Goal: Information Seeking & Learning: Learn about a topic

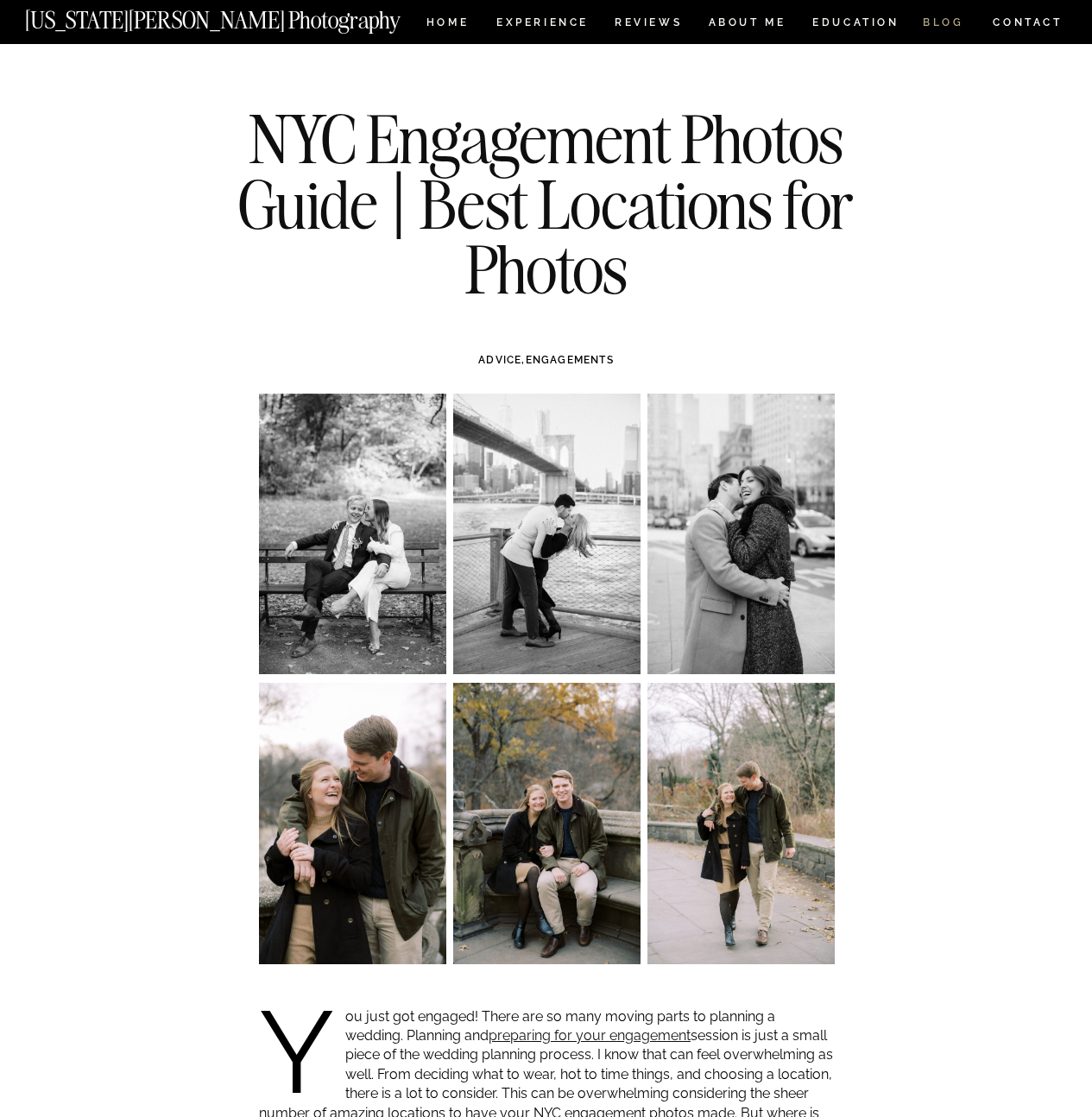
click at [953, 20] on nav "BLOG" at bounding box center [944, 24] width 42 height 15
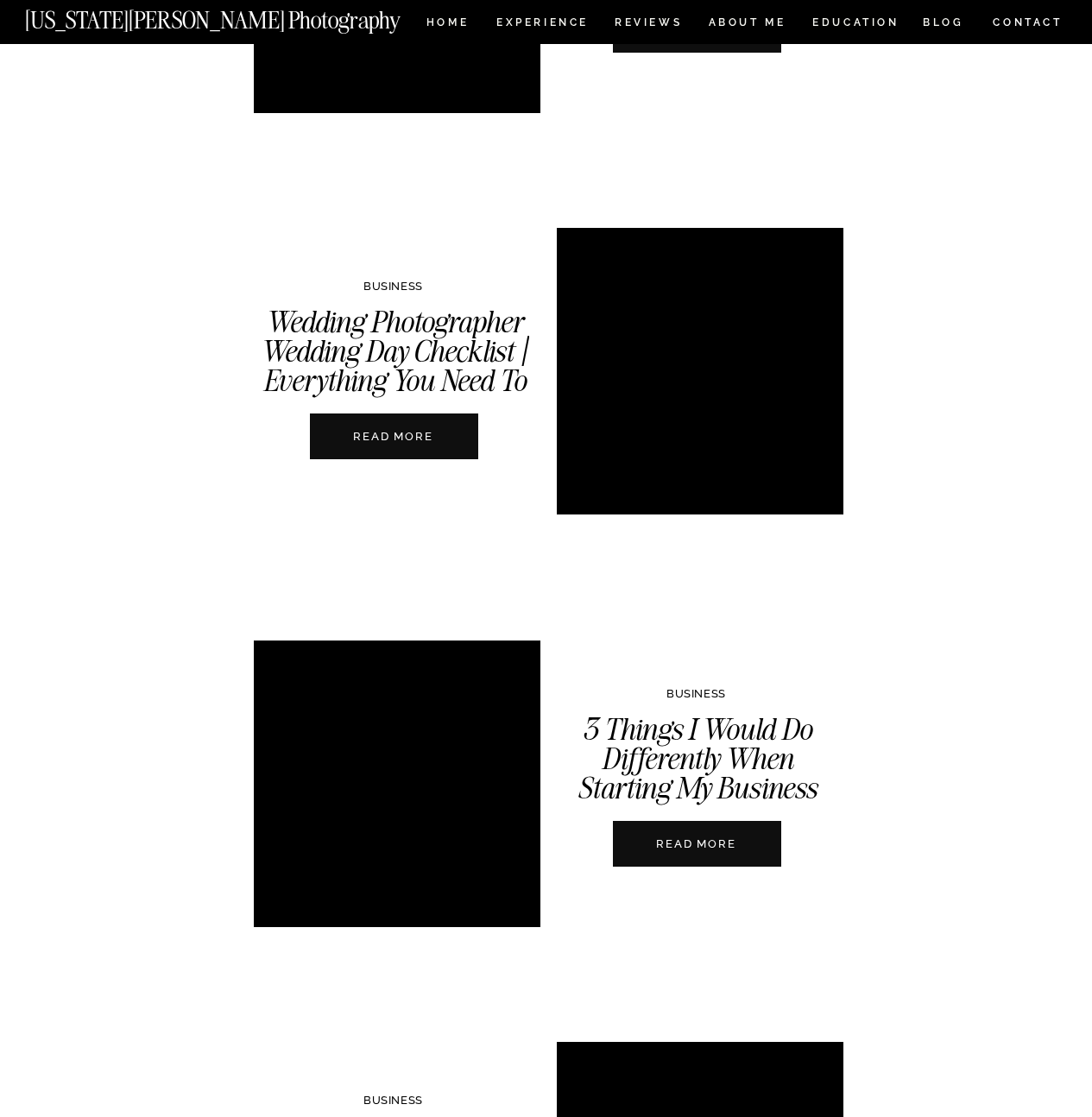
scroll to position [2385, 0]
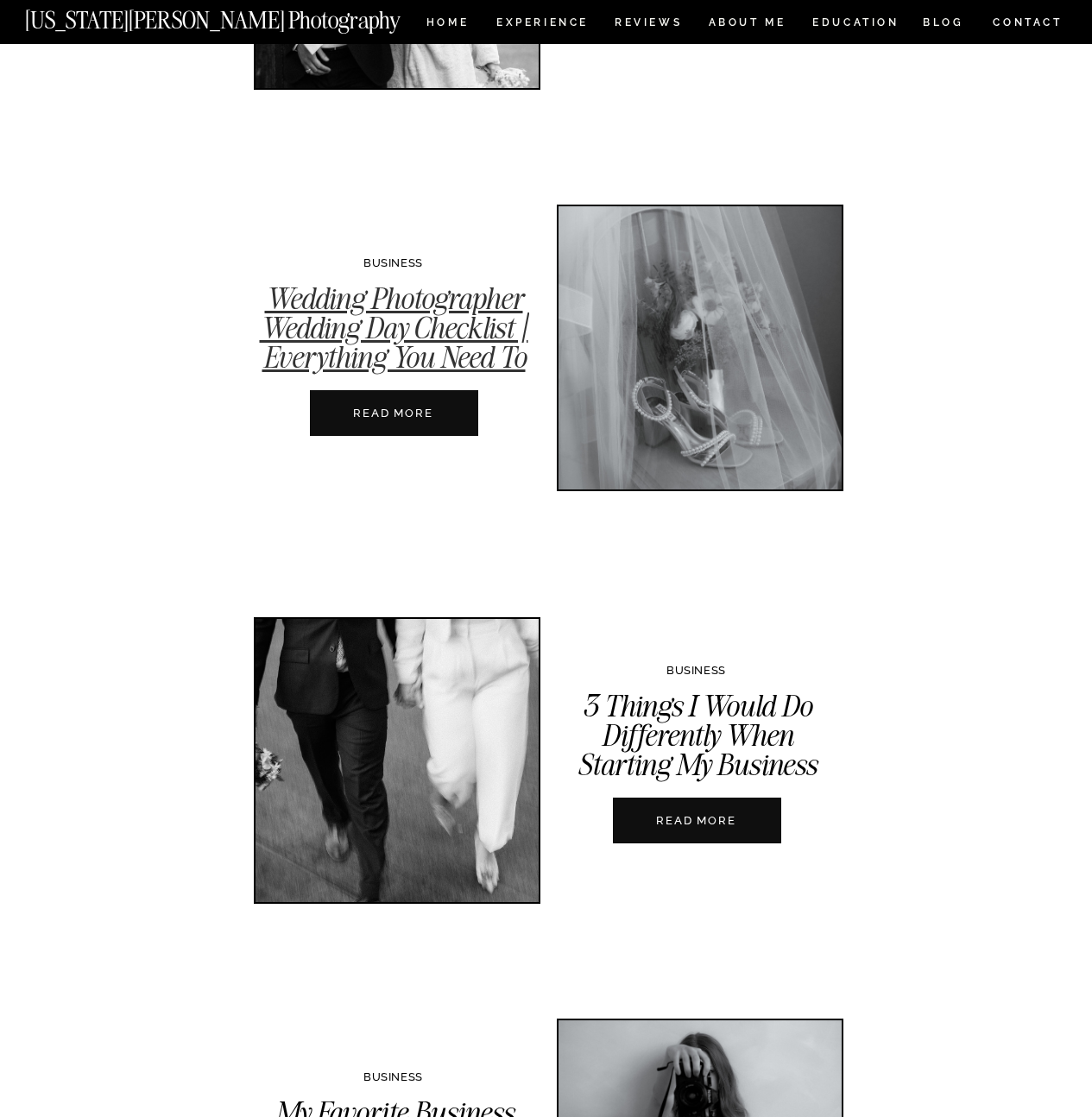
click at [455, 351] on link "Wedding Photographer Wedding Day Checklist | Everything You Need To Bring" at bounding box center [394, 342] width 269 height 126
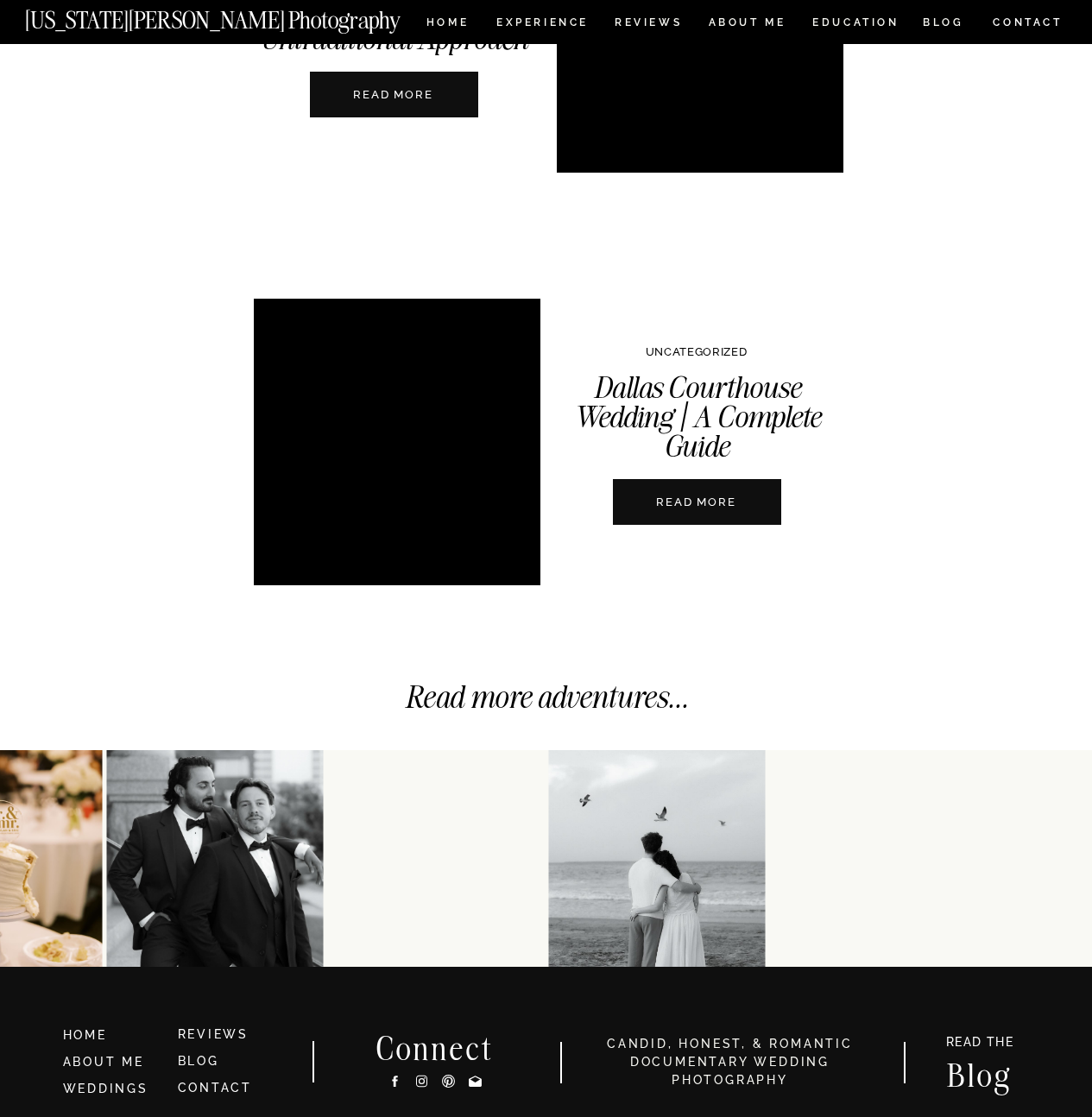
scroll to position [5971, 0]
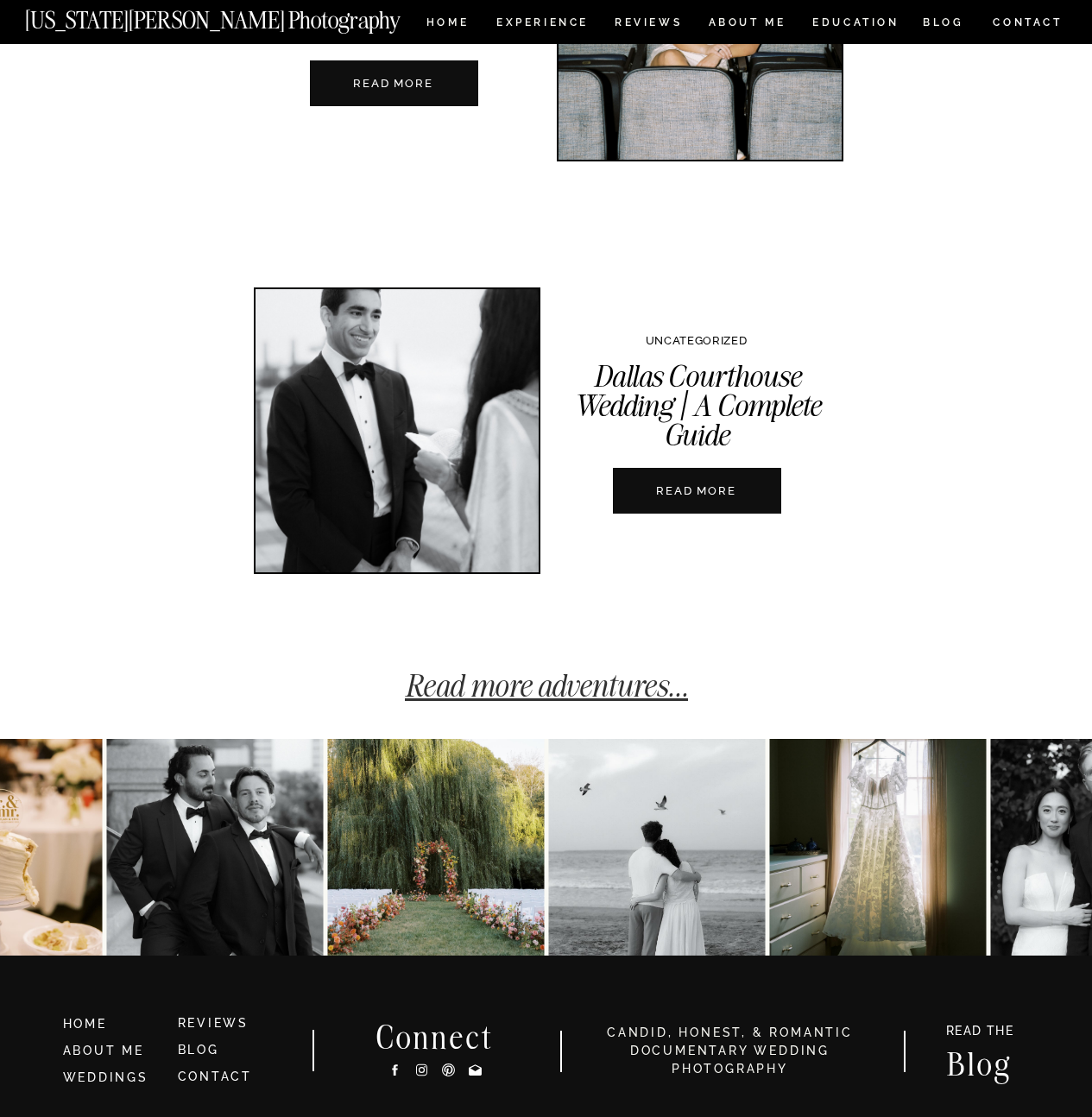
click at [585, 684] on link "Read more adventures..." at bounding box center [546, 685] width 283 height 38
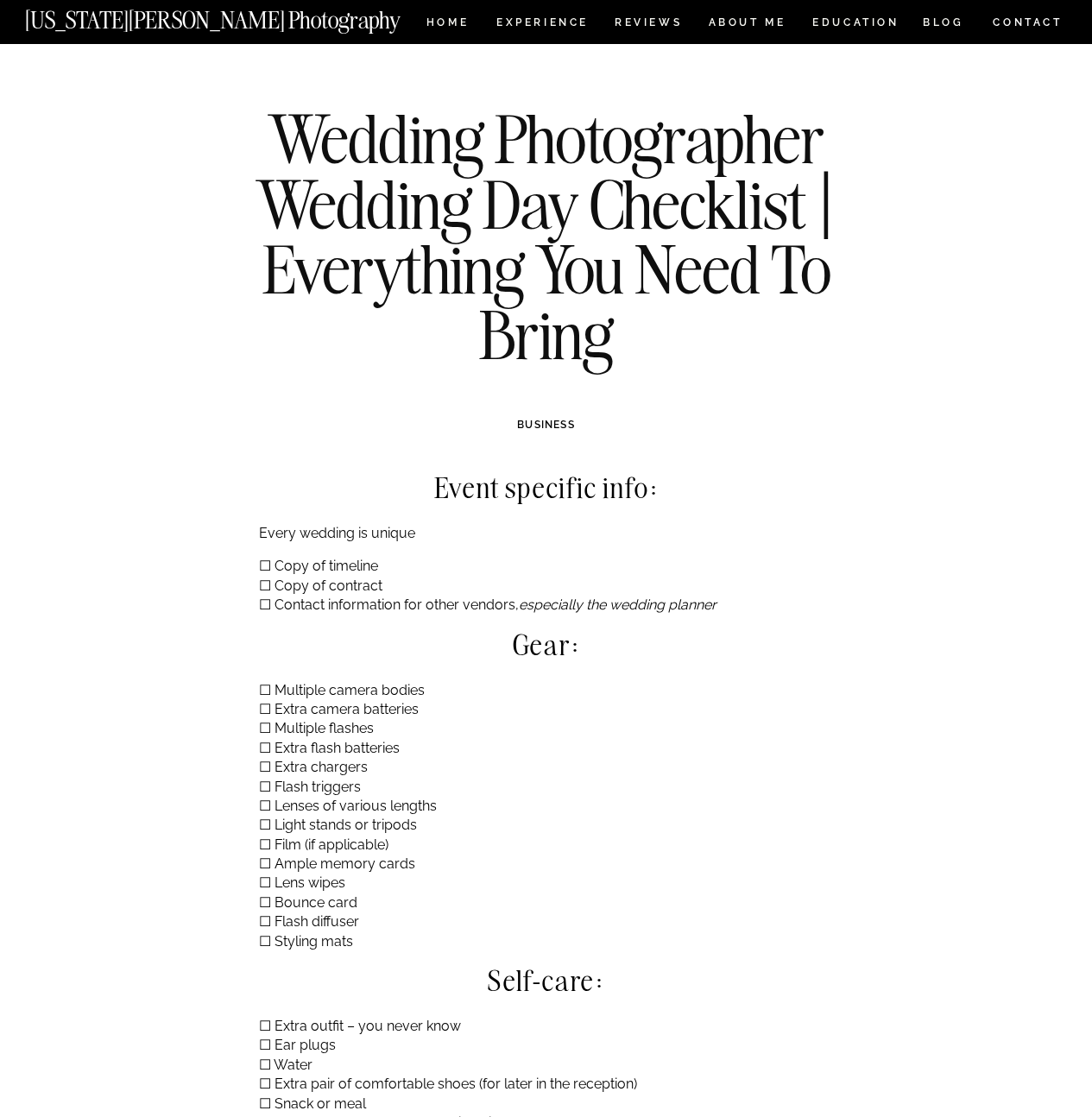
click at [253, 567] on div "Wedding Photographer Wedding Day Checklist | Everything You Need To Bring BUSIN…" at bounding box center [546, 644] width 1092 height 1201
drag, startPoint x: 263, startPoint y: 565, endPoint x: 266, endPoint y: 575, distance: 10.4
click at [263, 566] on p "☐ Copy of timeline ☐ Copy of contract ☐ Contact information for other vendors, …" at bounding box center [546, 585] width 575 height 58
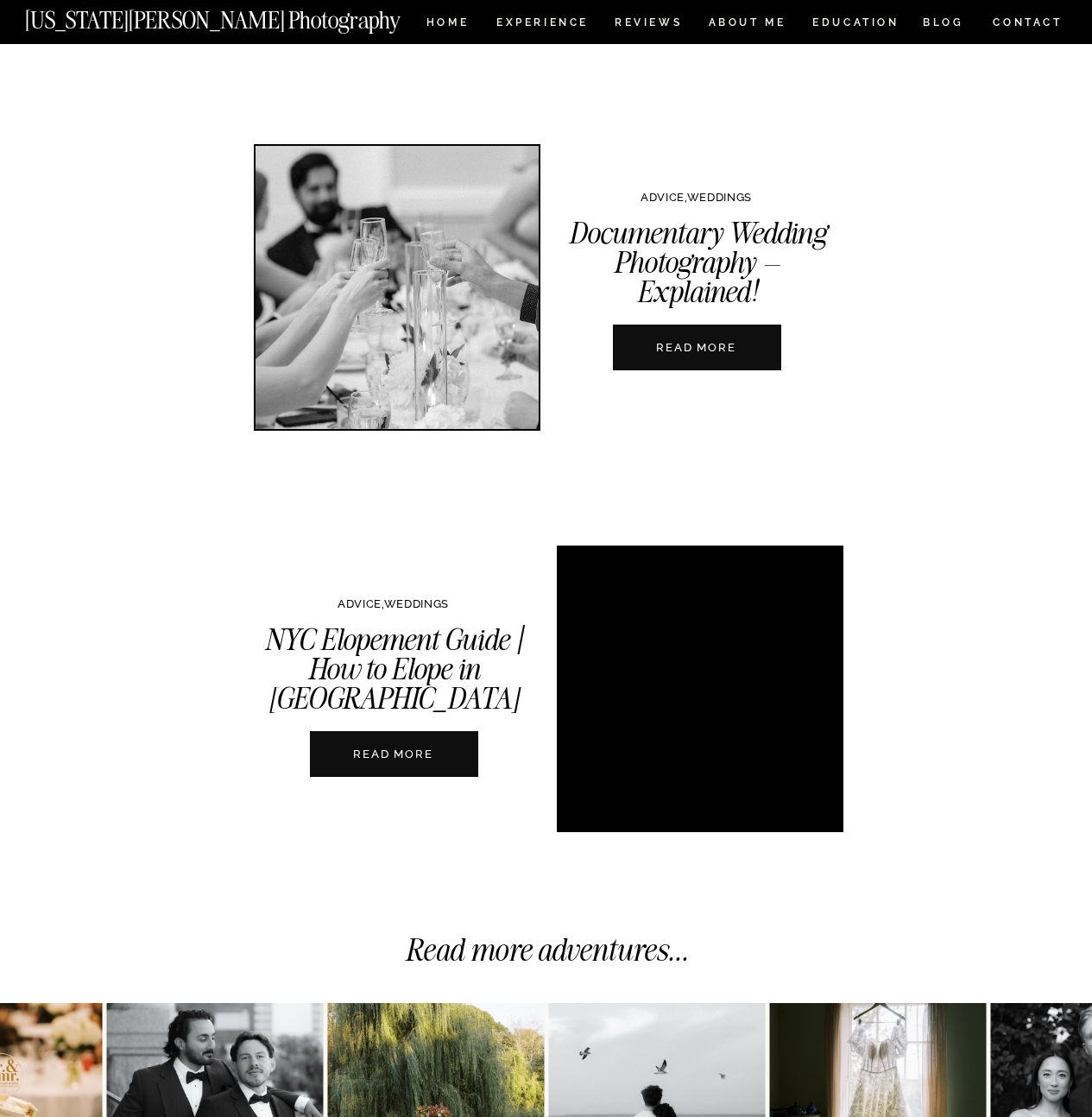
scroll to position [4017, 0]
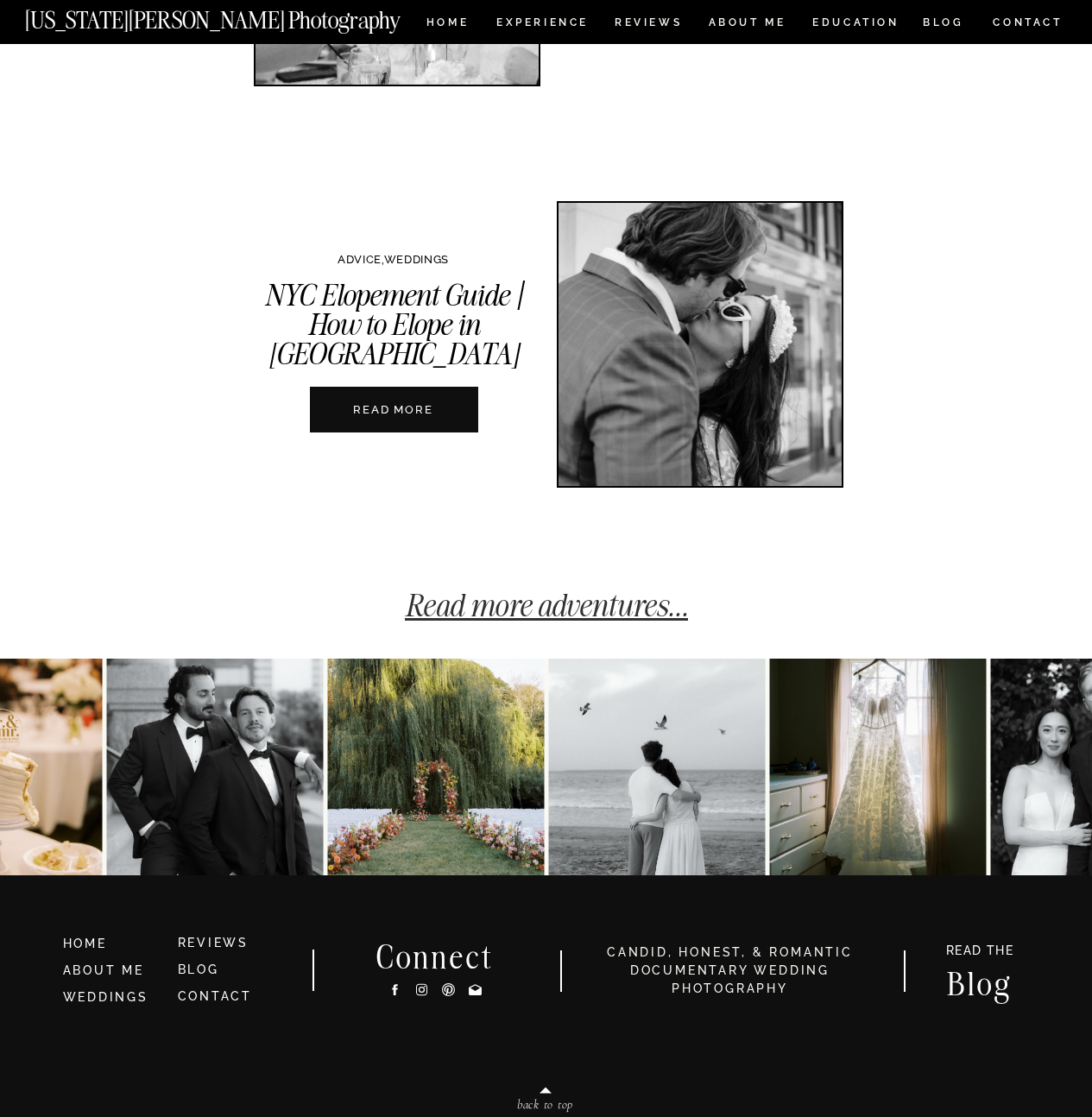
click at [523, 619] on link "Read more adventures..." at bounding box center [546, 605] width 283 height 38
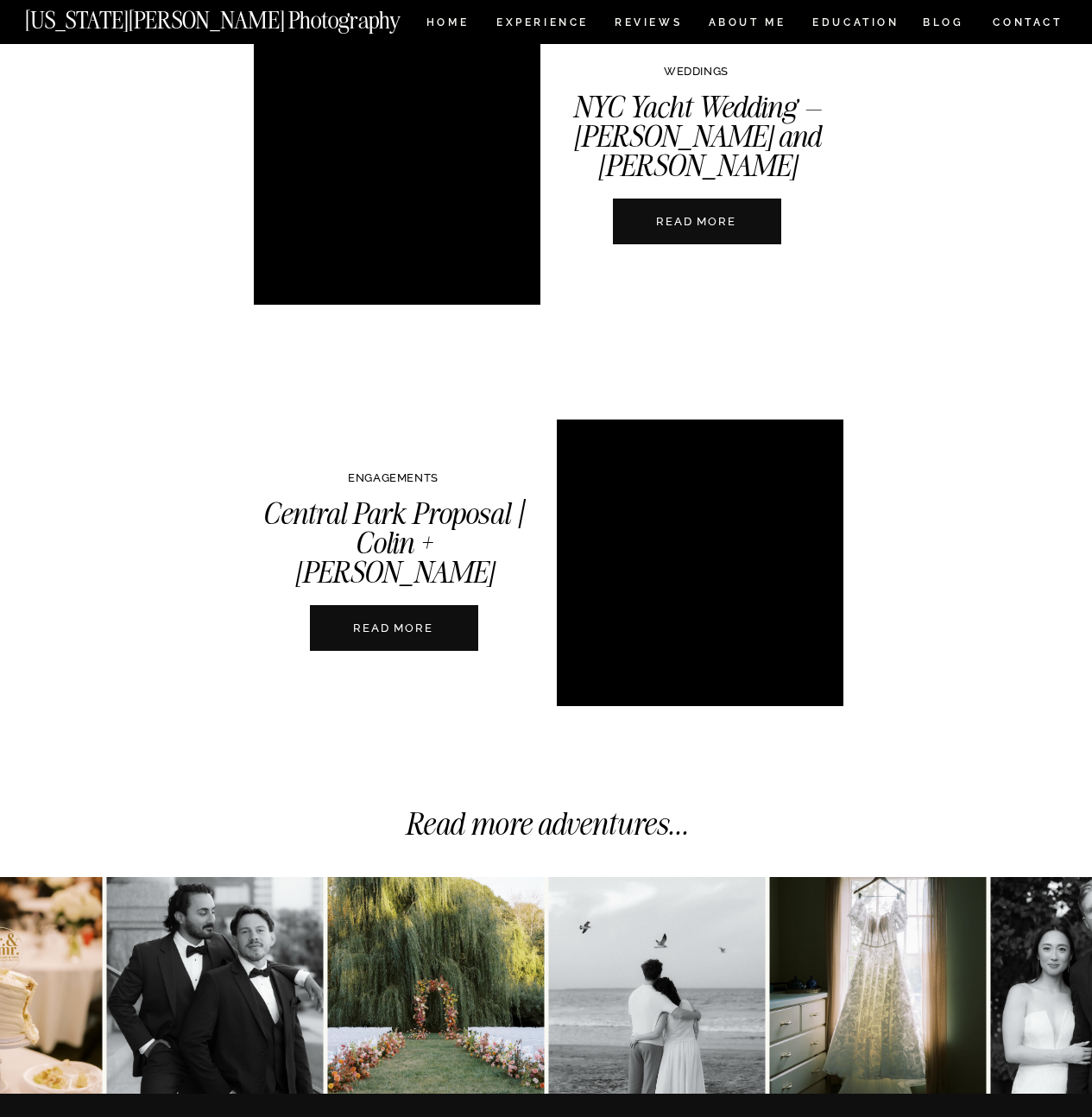
scroll to position [3938, 0]
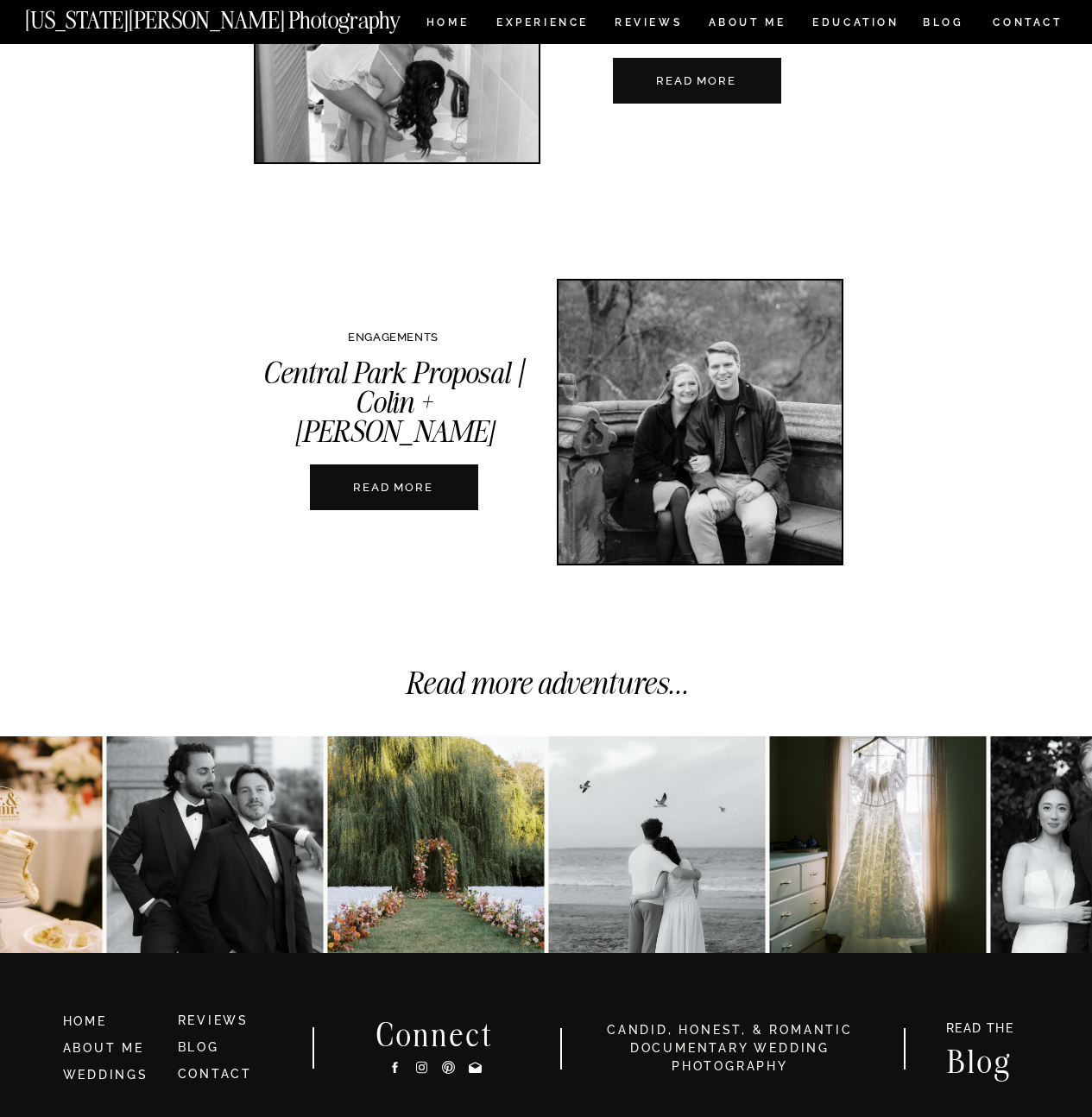
click at [548, 690] on link "Read more adventures..." at bounding box center [546, 683] width 283 height 38
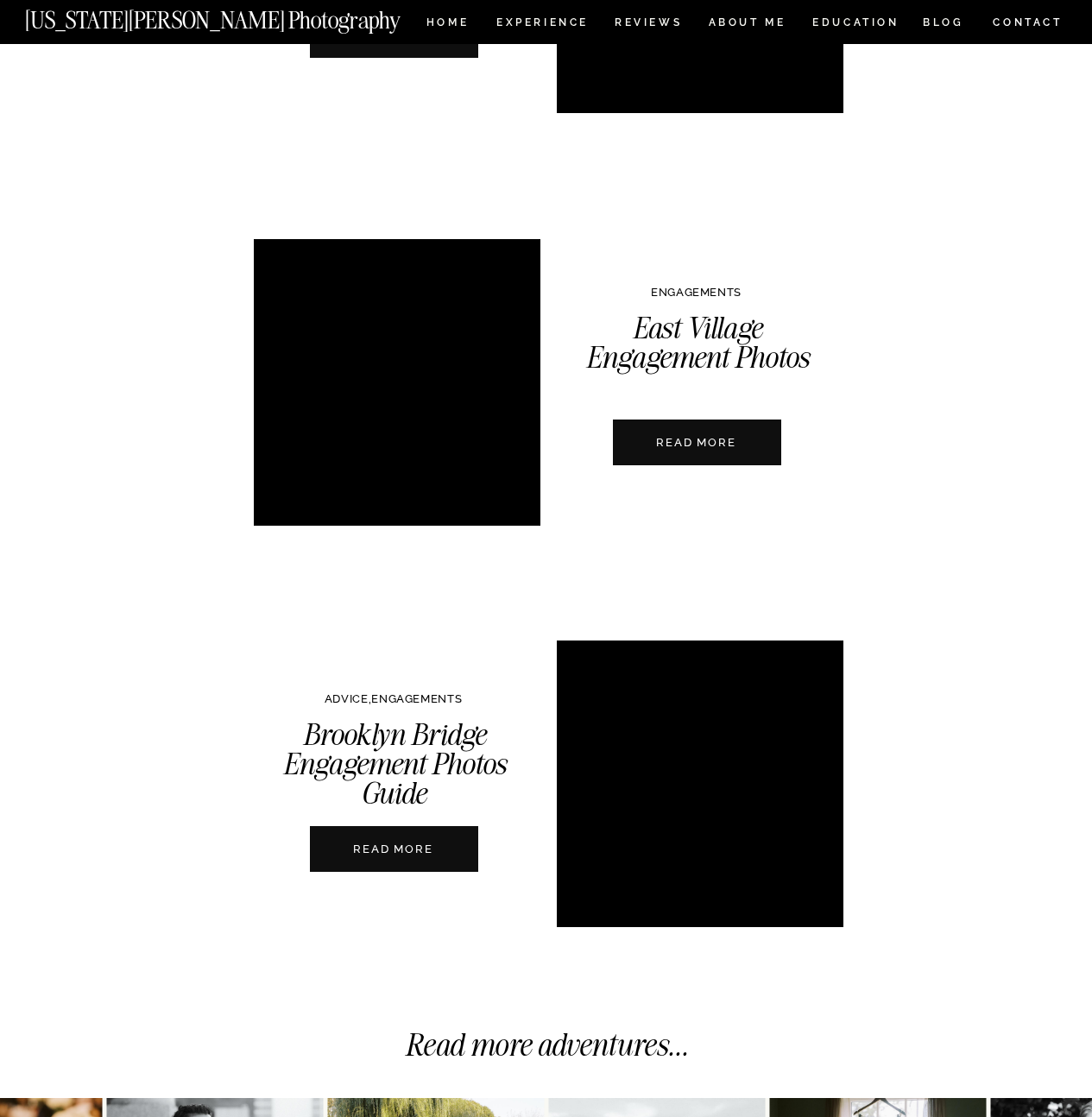
scroll to position [3860, 0]
